Goal: Information Seeking & Learning: Find specific fact

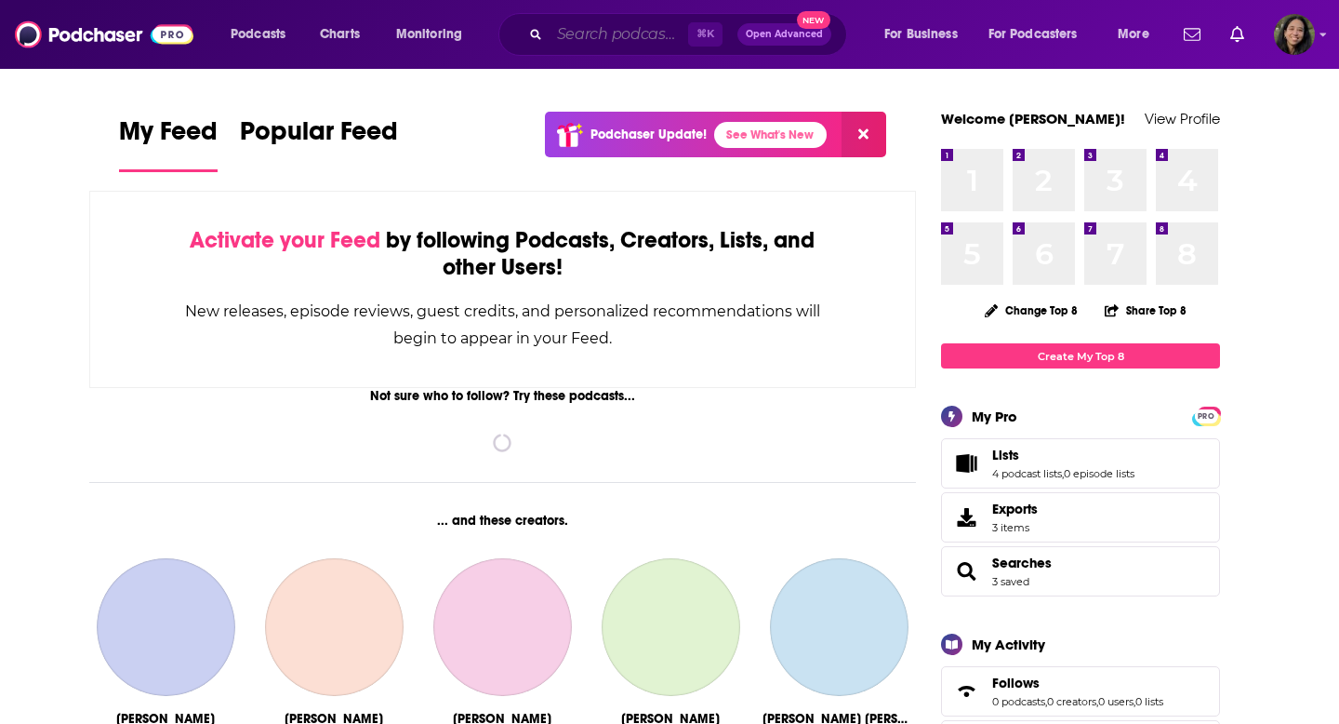
click at [571, 34] on input "Search podcasts, credits, & more..." at bounding box center [619, 35] width 139 height 30
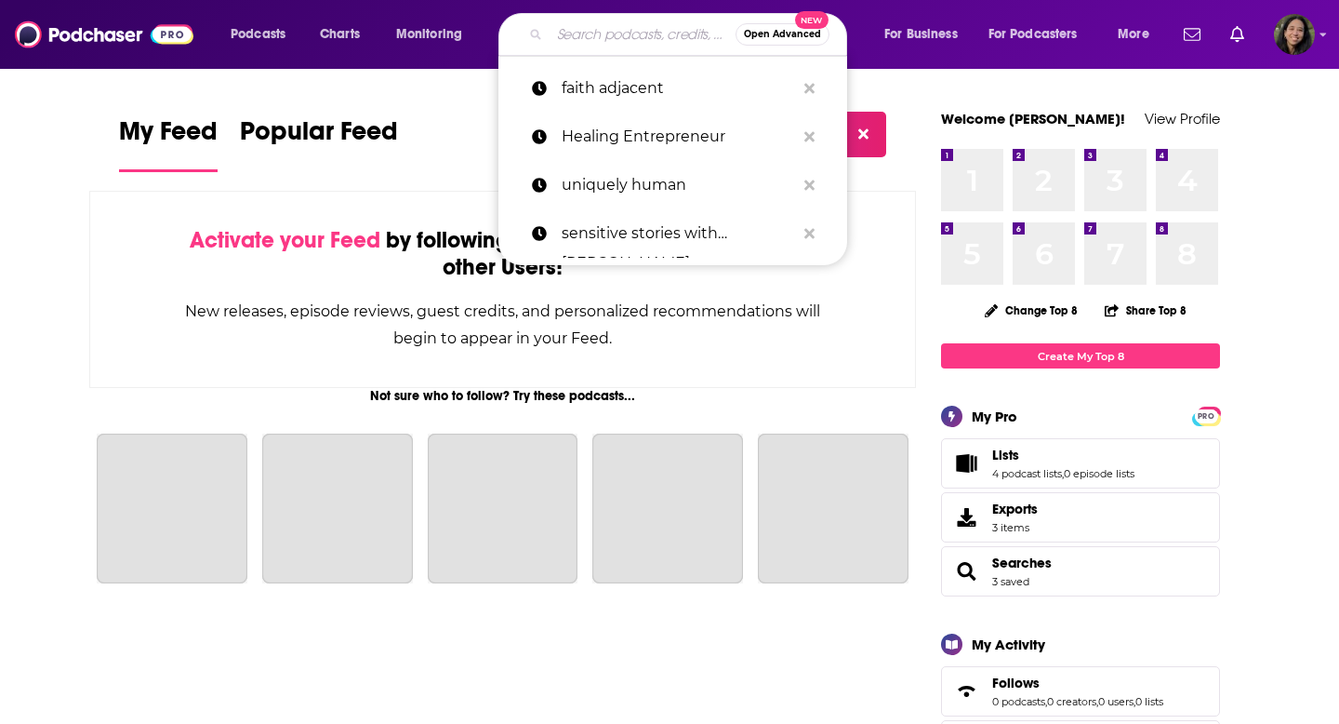
paste input "[PERSON_NAME]"
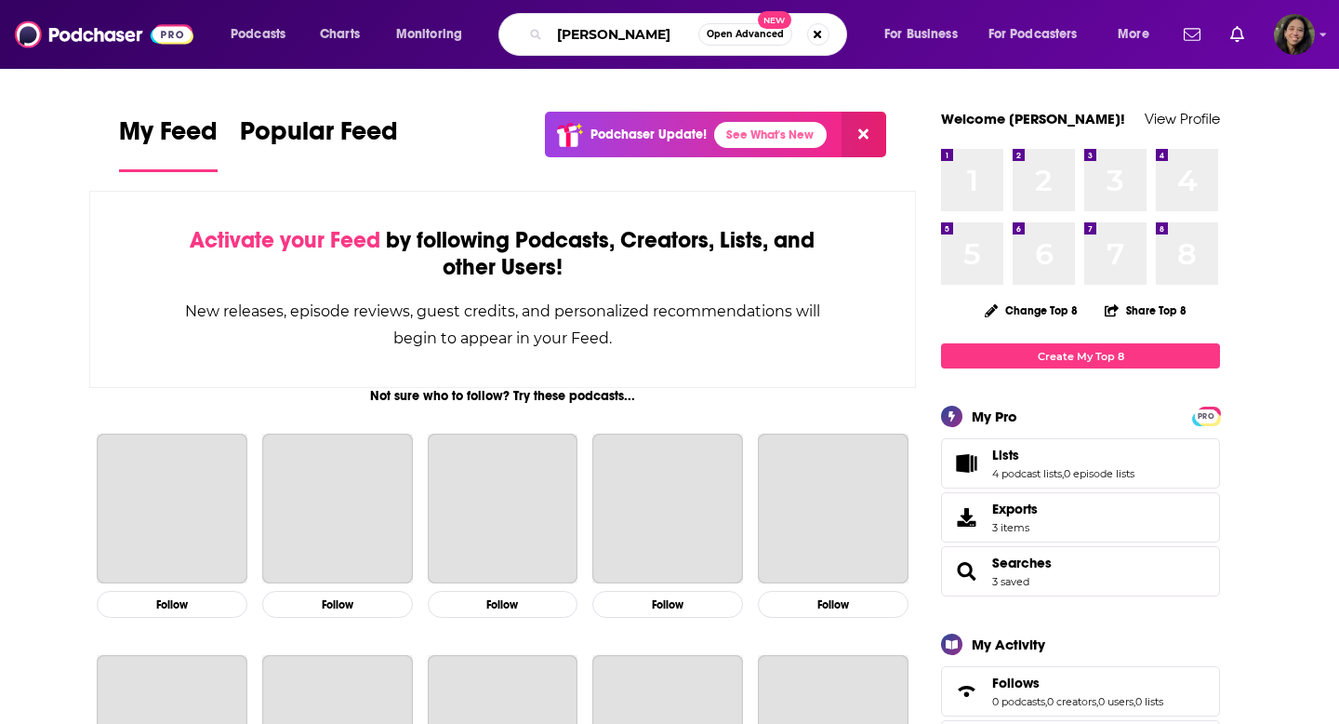
type input "[PERSON_NAME]"
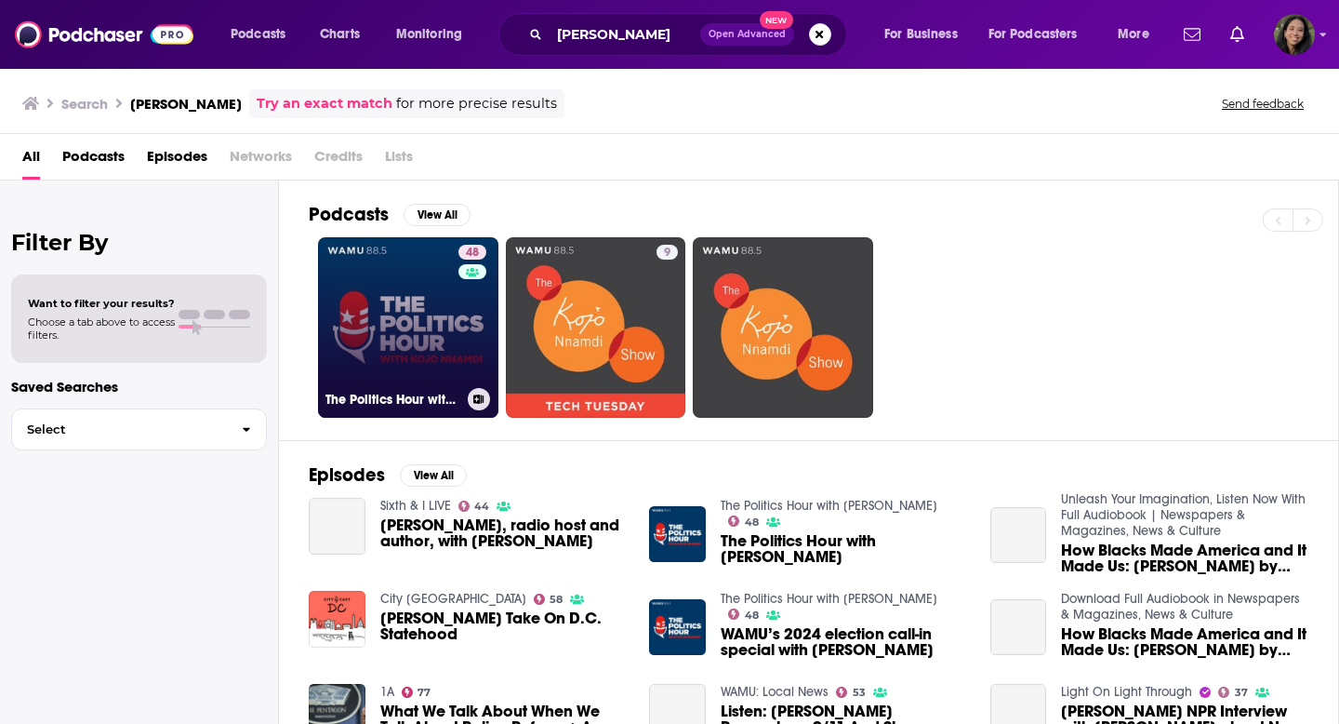
click at [388, 389] on div "The Politics Hour with [PERSON_NAME]" at bounding box center [409, 399] width 166 height 22
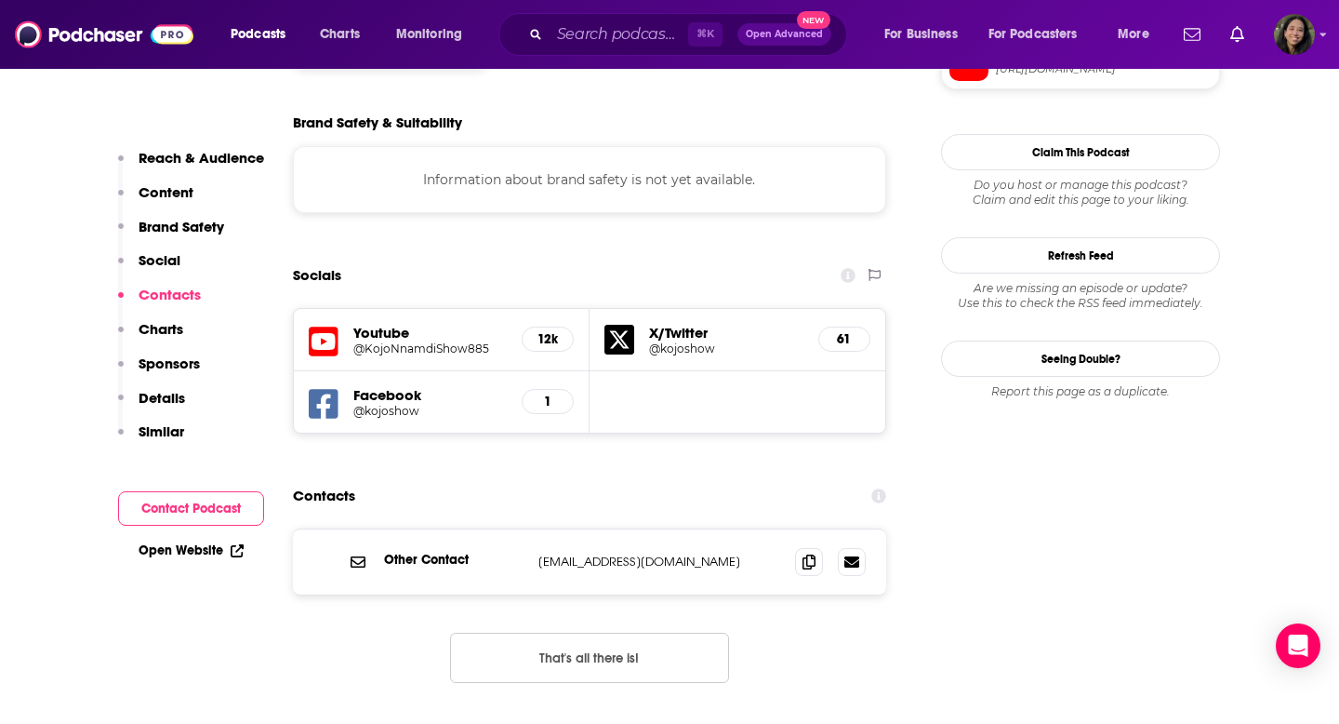
scroll to position [1733, 0]
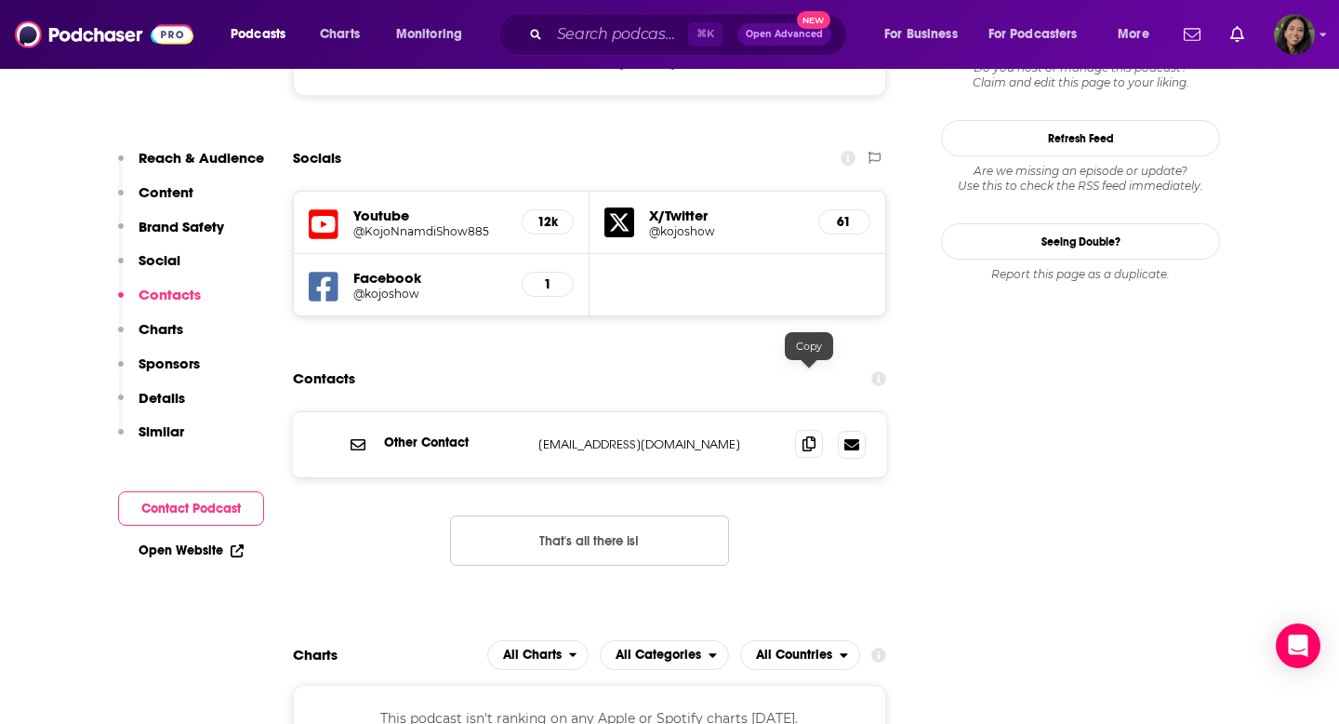
click at [812, 436] on icon at bounding box center [809, 443] width 13 height 15
